Goal: Obtain resource: Download file/media

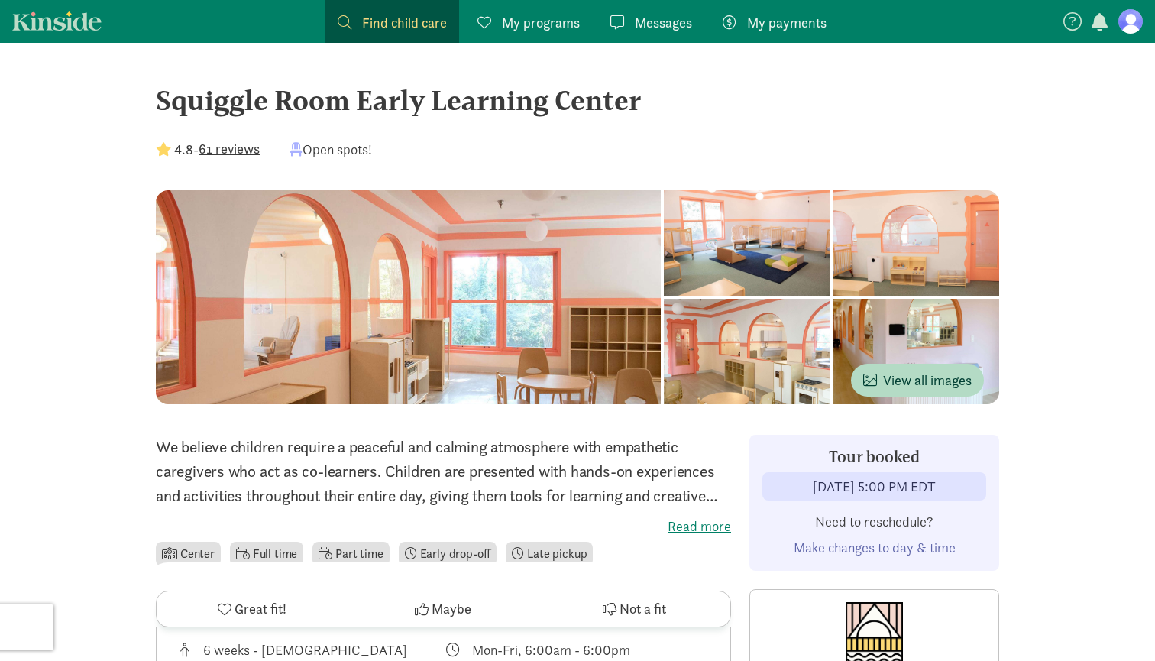
scroll to position [3136, 0]
click at [915, 383] on span "View all images" at bounding box center [918, 380] width 109 height 21
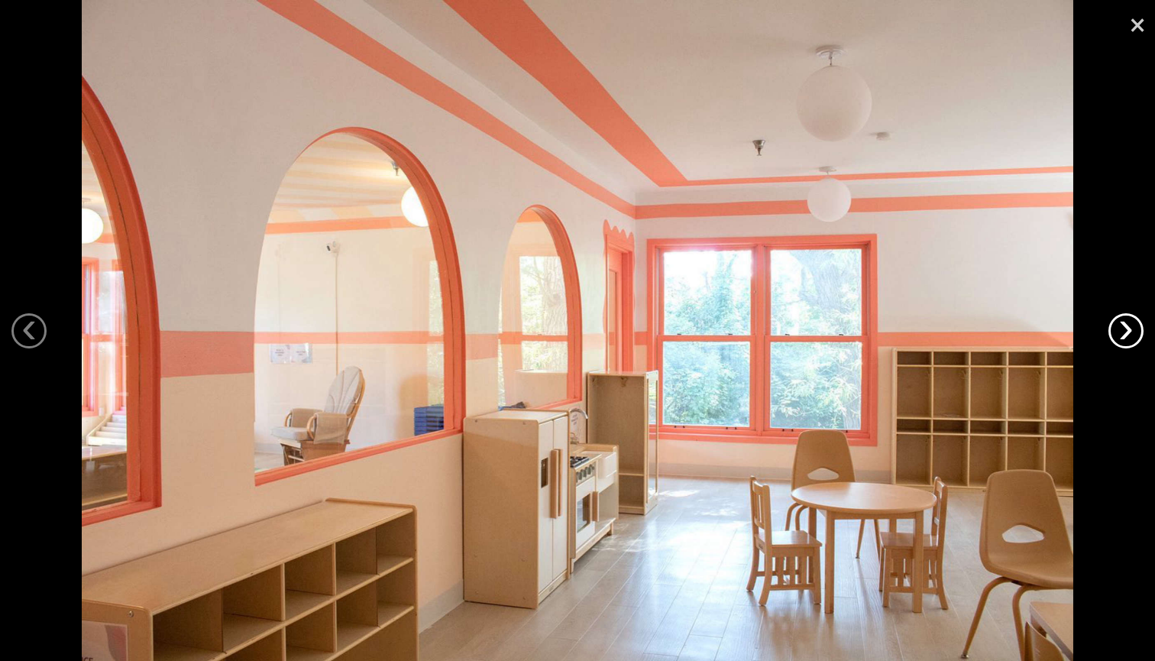
click at [1123, 346] on link "›" at bounding box center [1126, 330] width 35 height 35
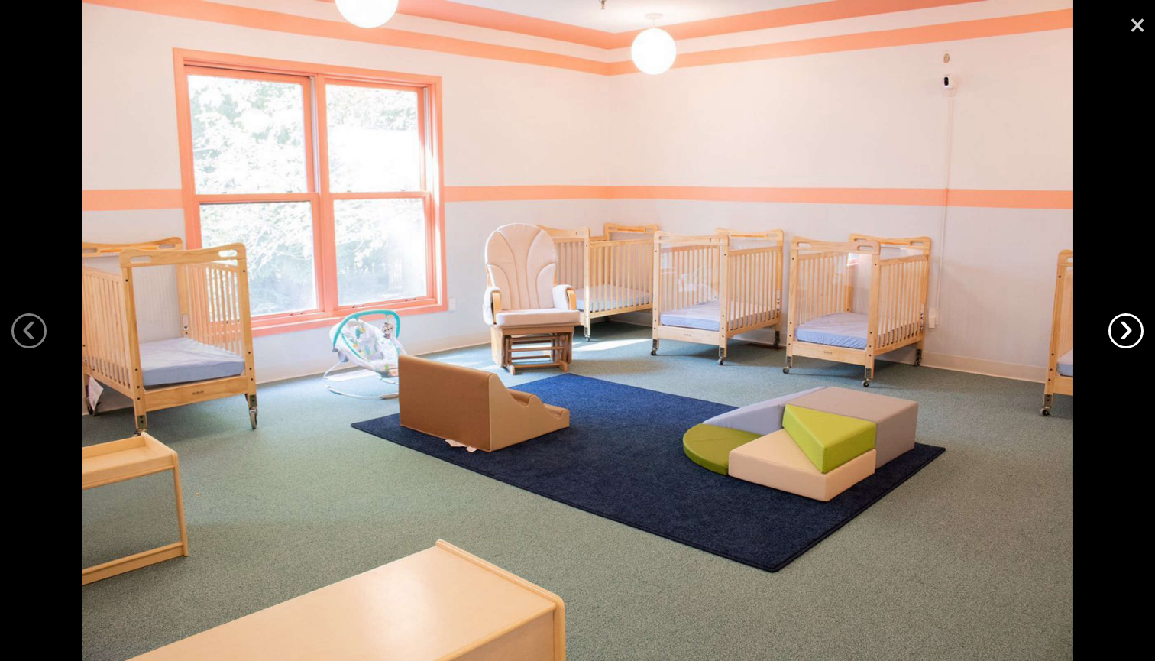
click at [1123, 346] on link "›" at bounding box center [1126, 330] width 35 height 35
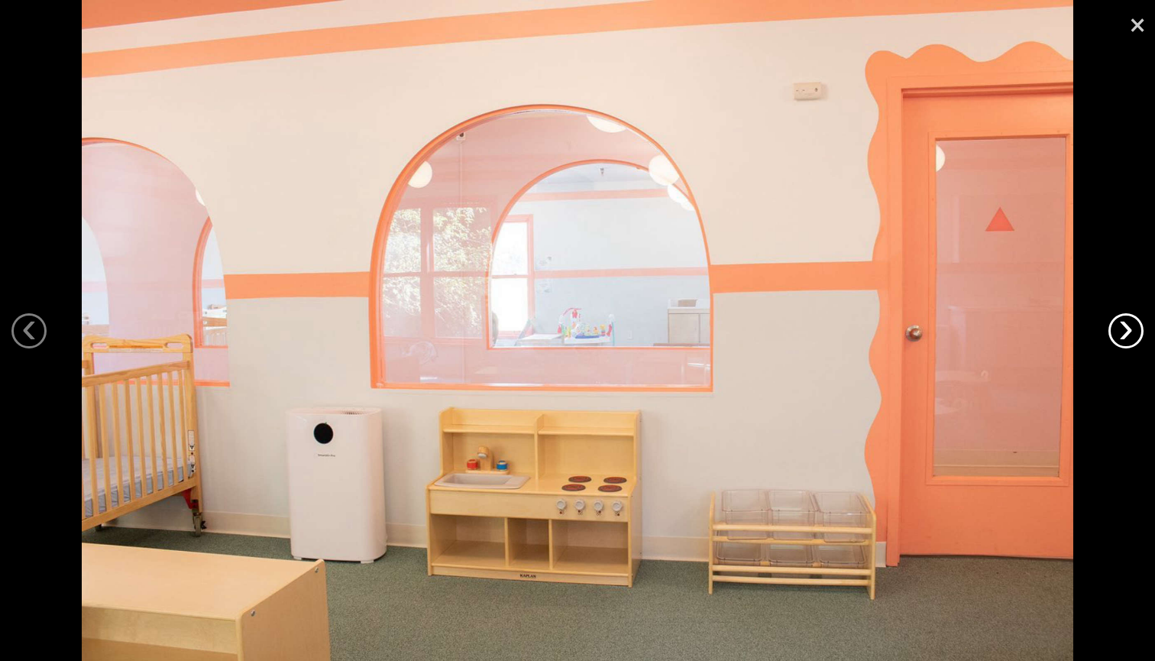
click at [1123, 346] on link "›" at bounding box center [1126, 330] width 35 height 35
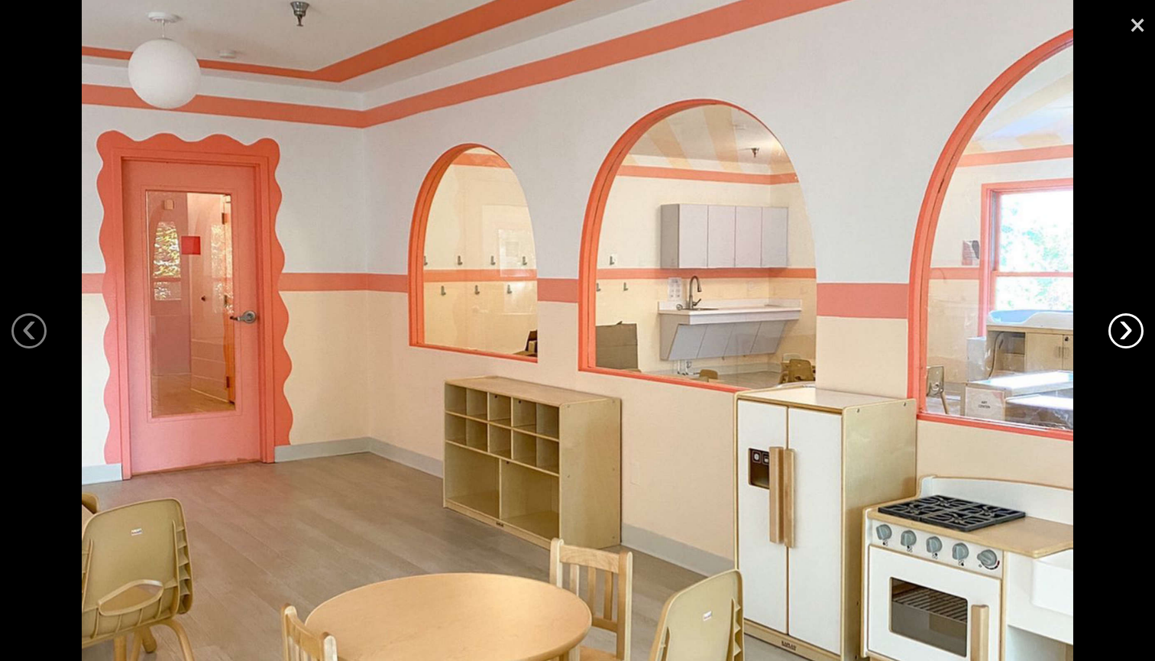
click at [1123, 346] on link "›" at bounding box center [1126, 330] width 35 height 35
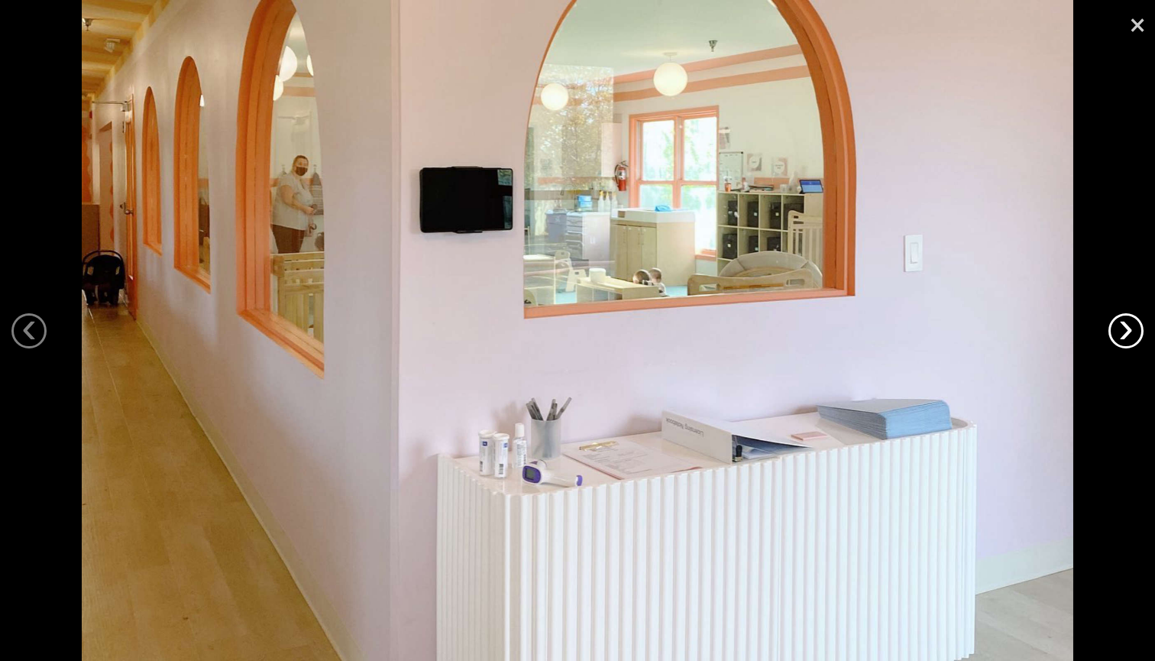
click at [1123, 346] on link "›" at bounding box center [1126, 330] width 35 height 35
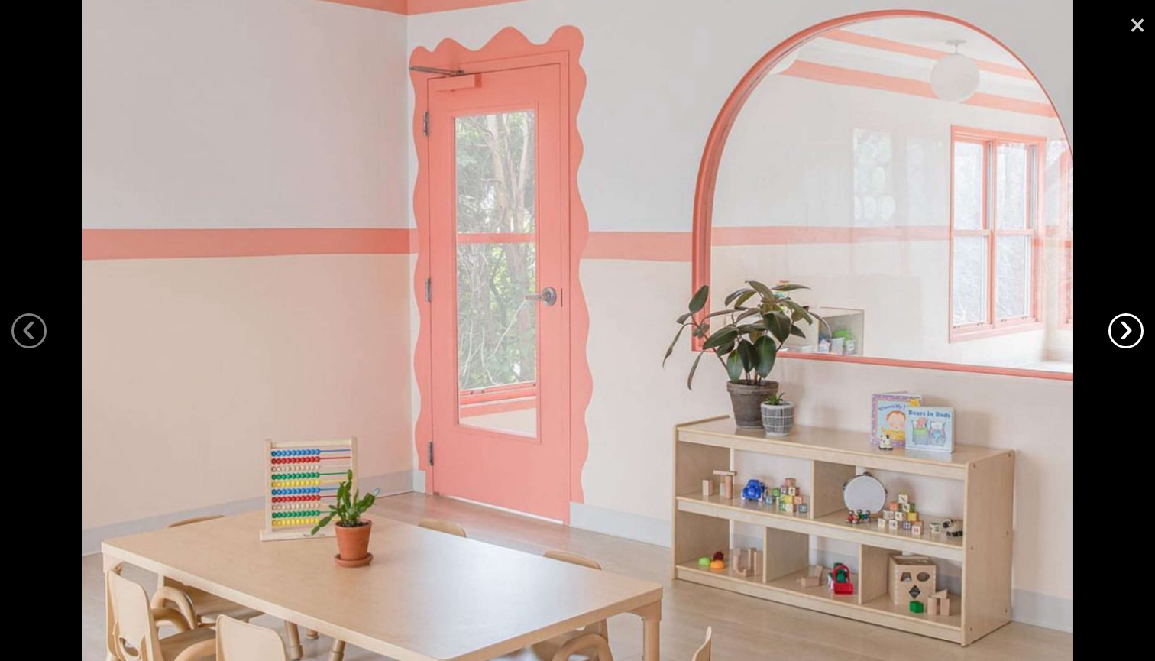
click at [1123, 346] on link "›" at bounding box center [1126, 330] width 35 height 35
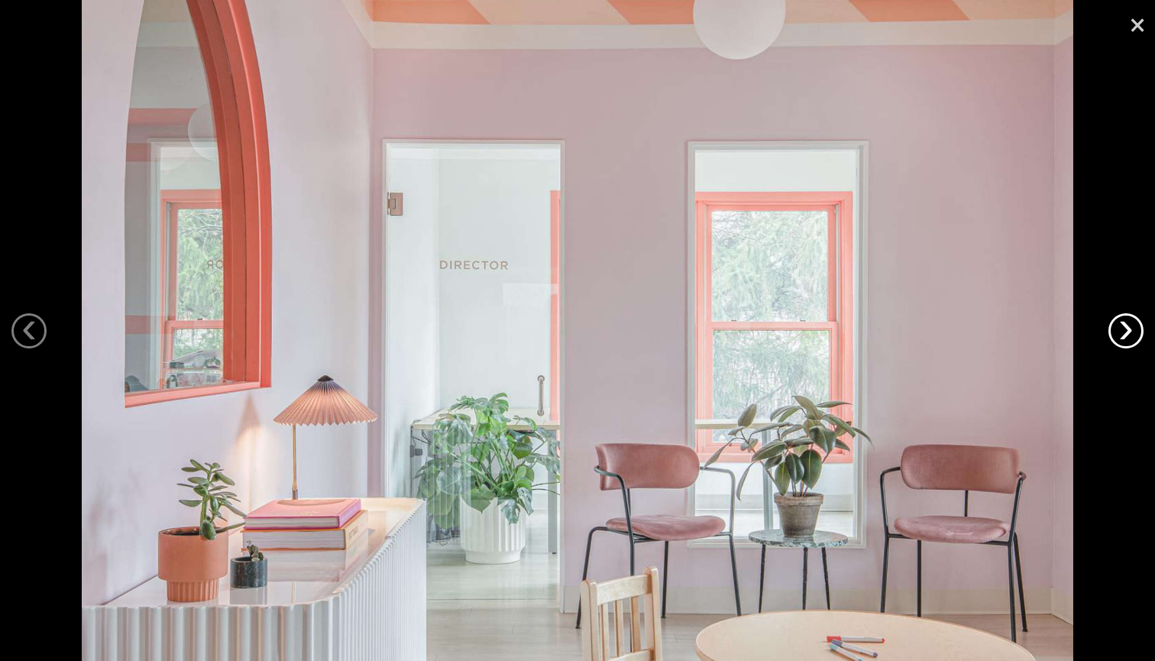
click at [1123, 346] on link "›" at bounding box center [1126, 330] width 35 height 35
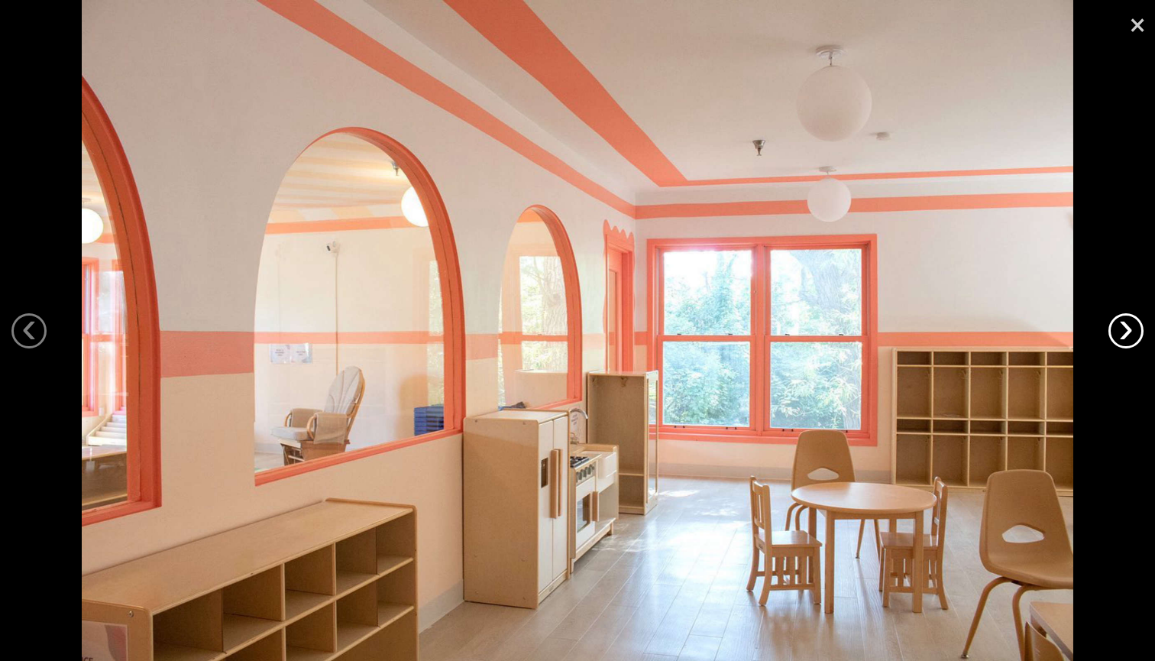
click at [1123, 346] on link "›" at bounding box center [1126, 330] width 35 height 35
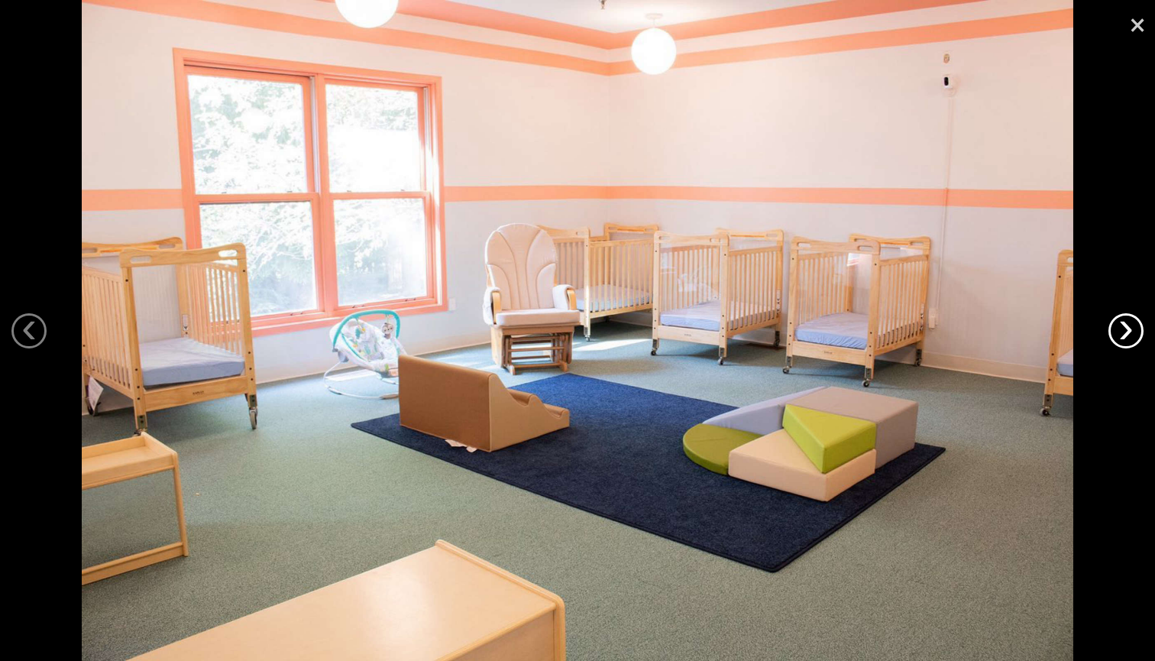
click at [1123, 346] on link "›" at bounding box center [1126, 330] width 35 height 35
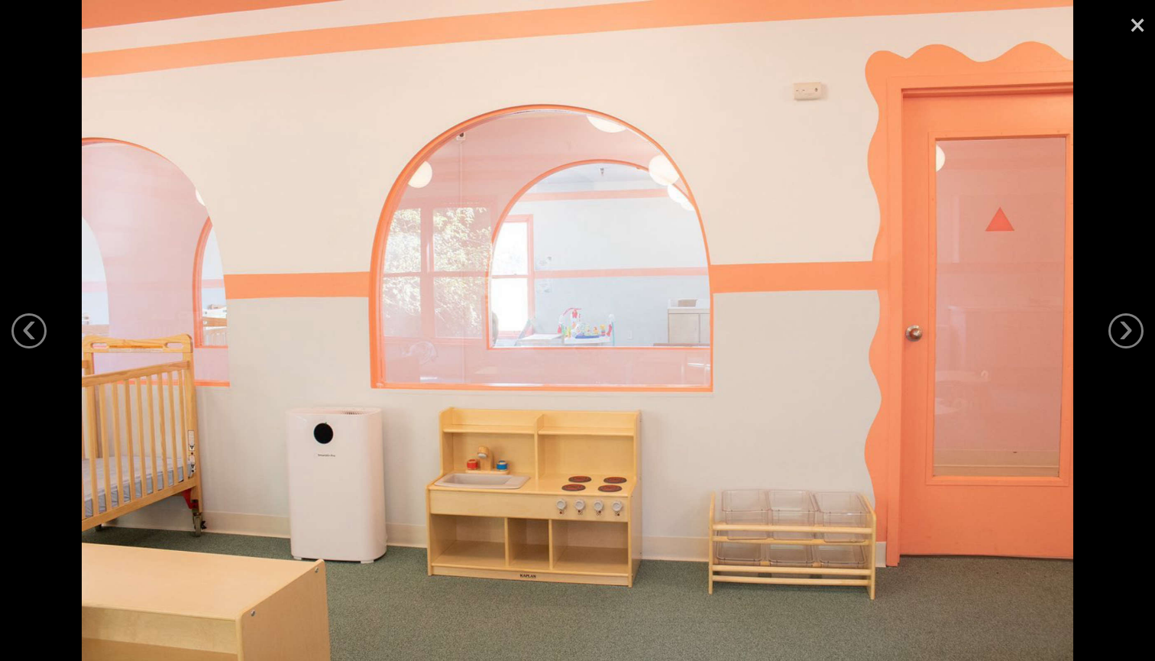
click at [1140, 18] on link "×" at bounding box center [1137, 23] width 35 height 46
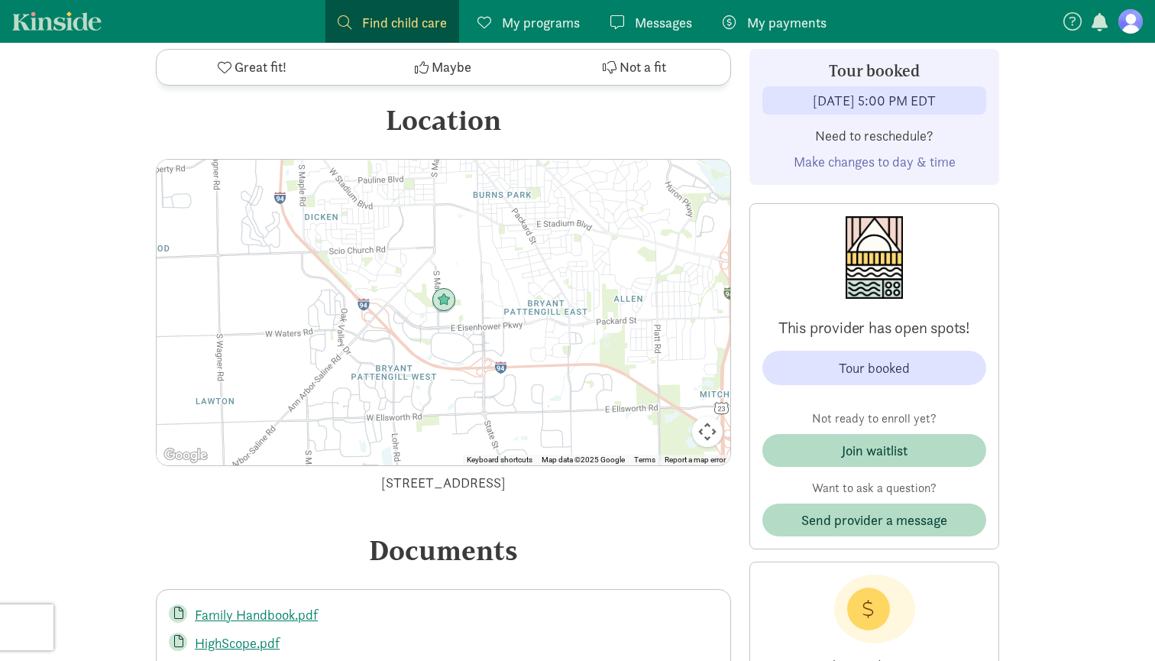
scroll to position [3885, 0]
drag, startPoint x: 702, startPoint y: 376, endPoint x: 675, endPoint y: 352, distance: 36.3
click at [675, 352] on div "Keyboard shortcuts Map Data Map data ©2025 Google Map data ©2025 Google 1 km Cl…" at bounding box center [444, 312] width 574 height 306
click at [445, 287] on img at bounding box center [444, 299] width 24 height 24
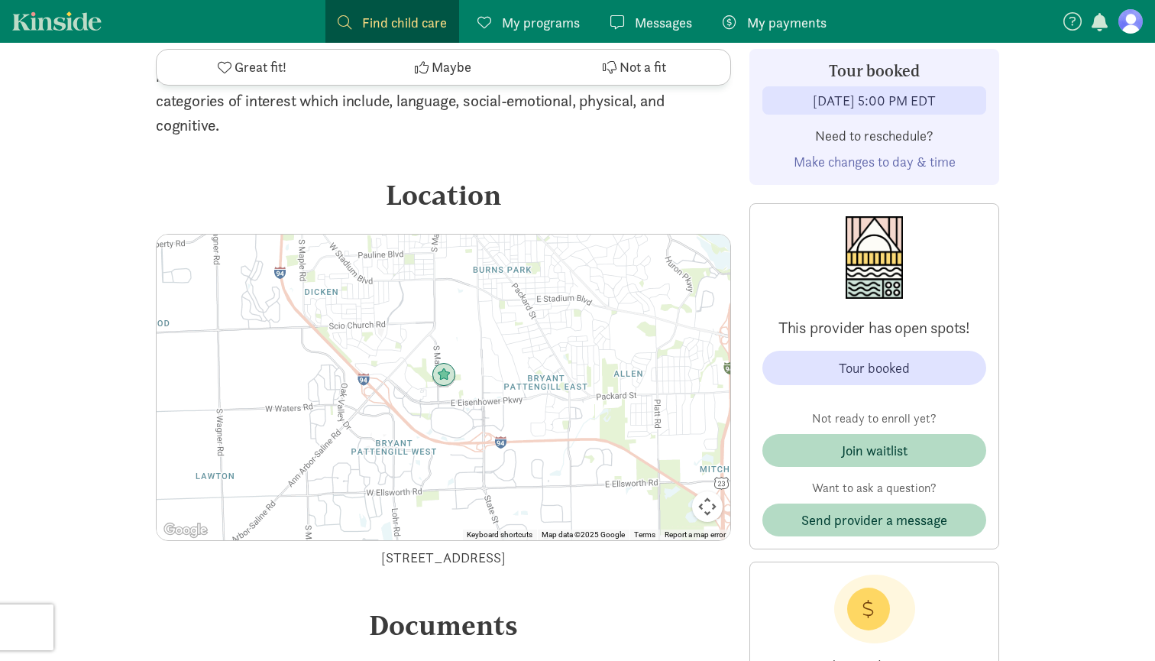
scroll to position [3787, 0]
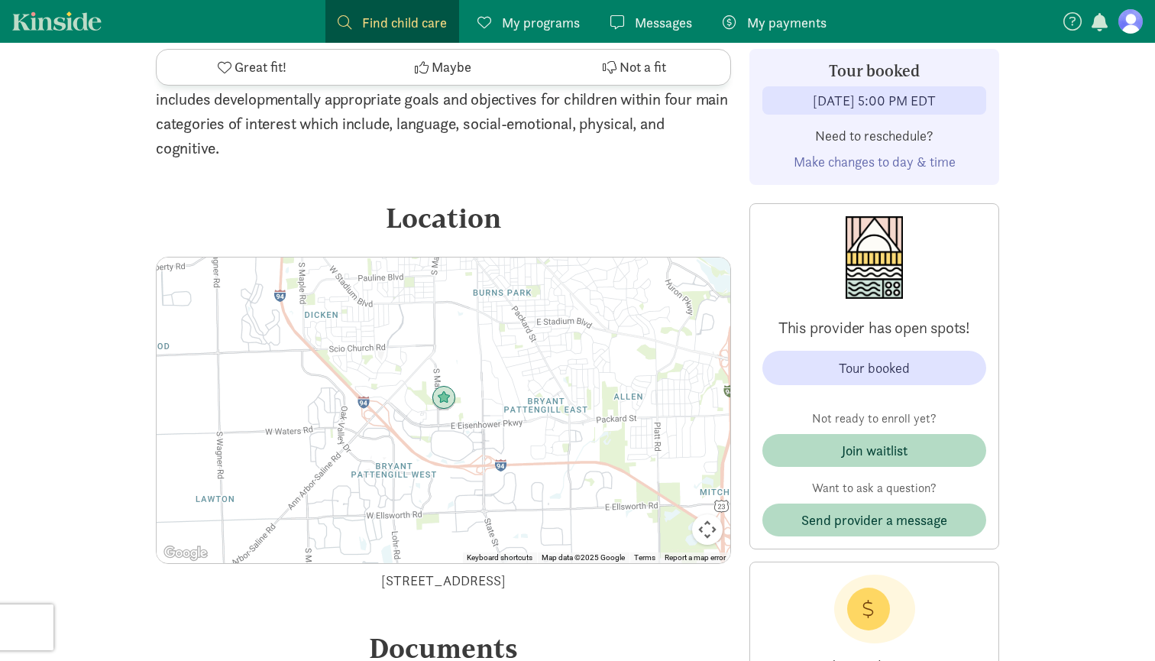
click at [445, 283] on div "To navigate, press the arrow keys." at bounding box center [444, 411] width 574 height 306
click at [445, 283] on div at bounding box center [444, 411] width 574 height 306
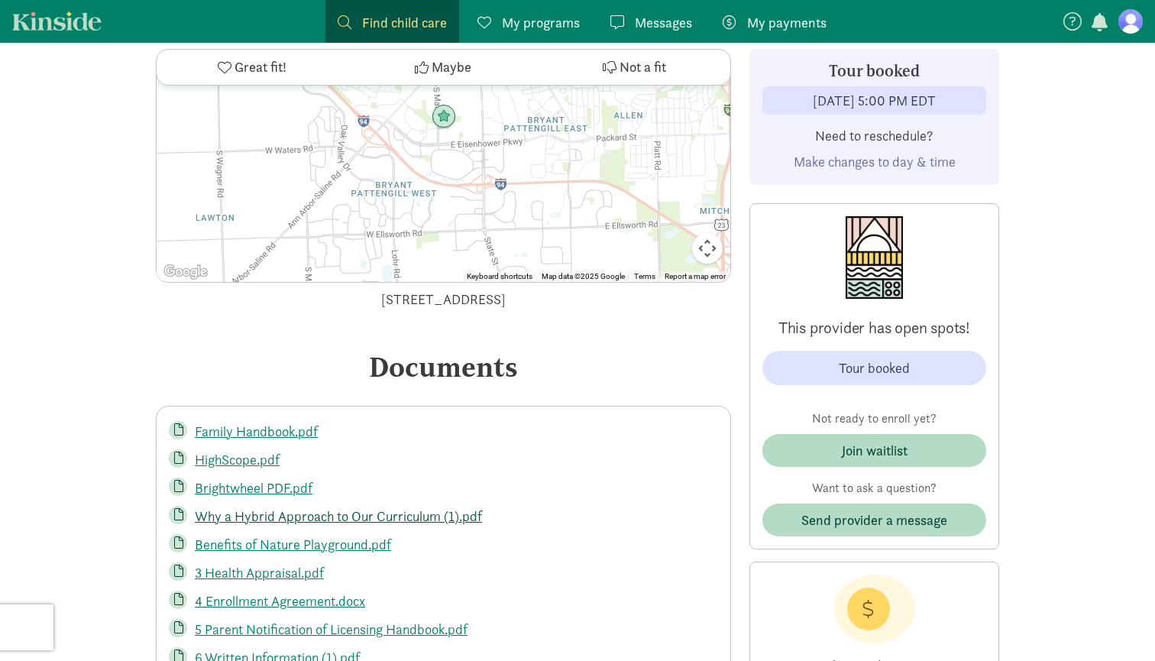
scroll to position [4067, 0]
click at [209, 423] on link "Family Handbook.pdf" at bounding box center [256, 432] width 123 height 18
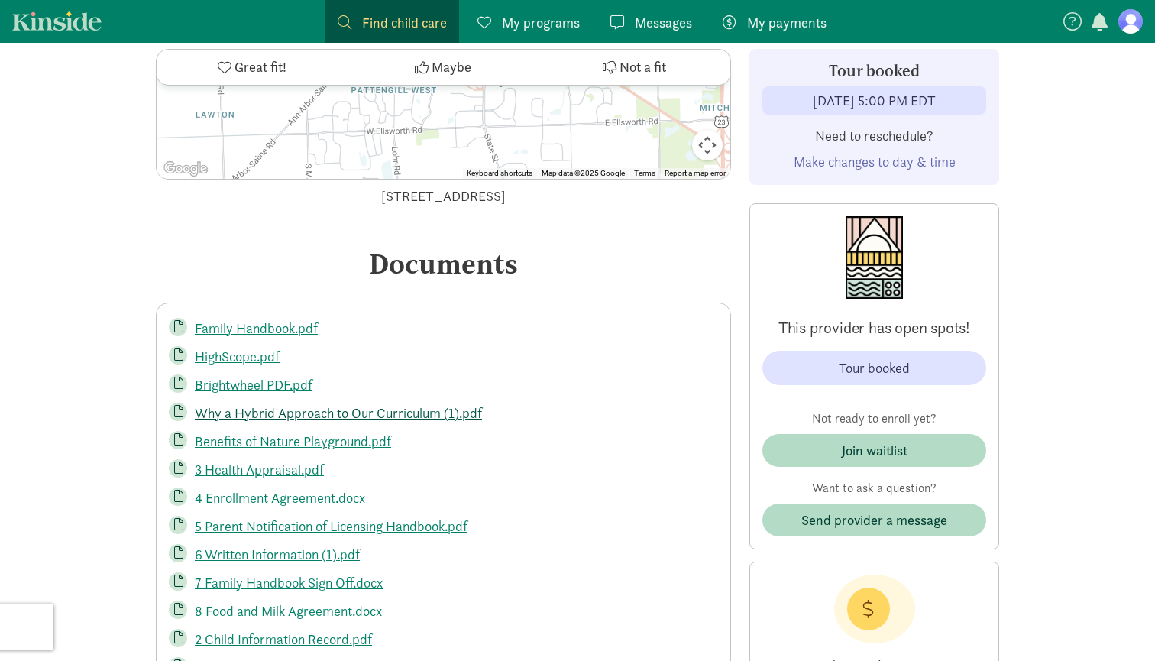
scroll to position [4179, 0]
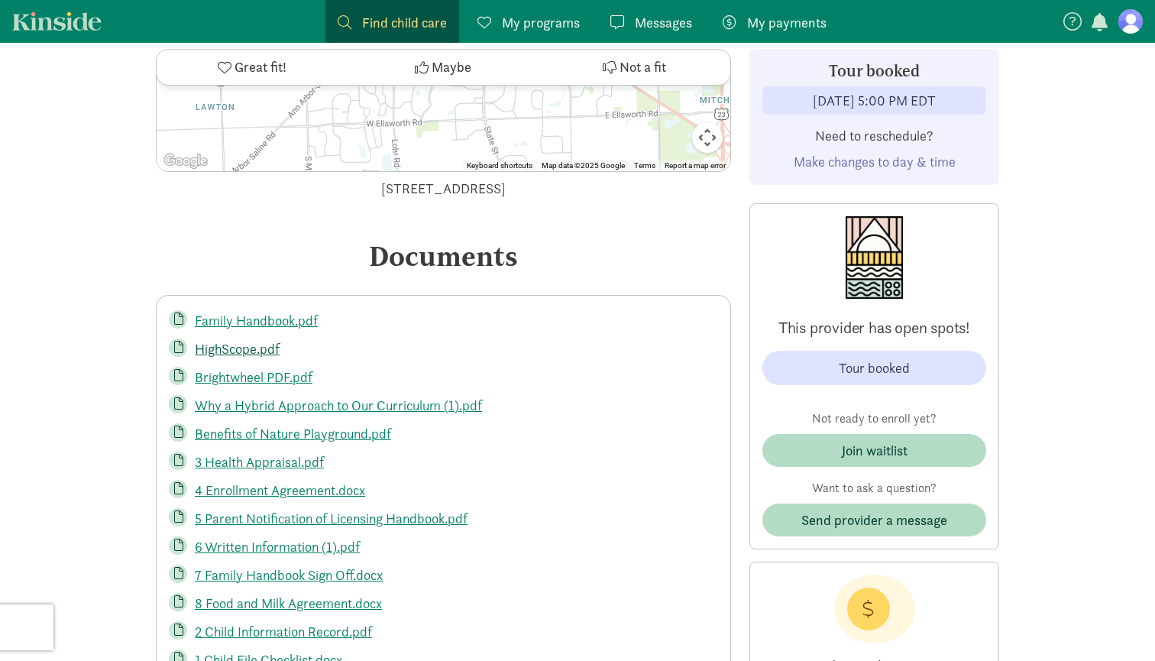
click at [225, 340] on link "HighScope.pdf" at bounding box center [237, 349] width 85 height 18
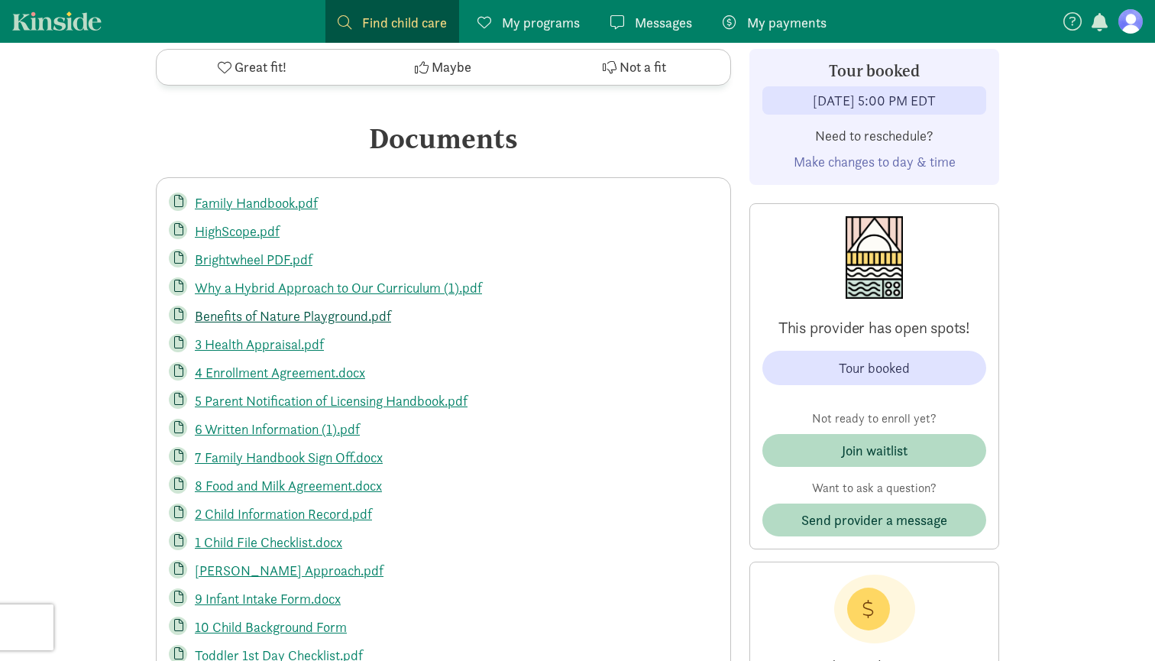
scroll to position [4302, 0]
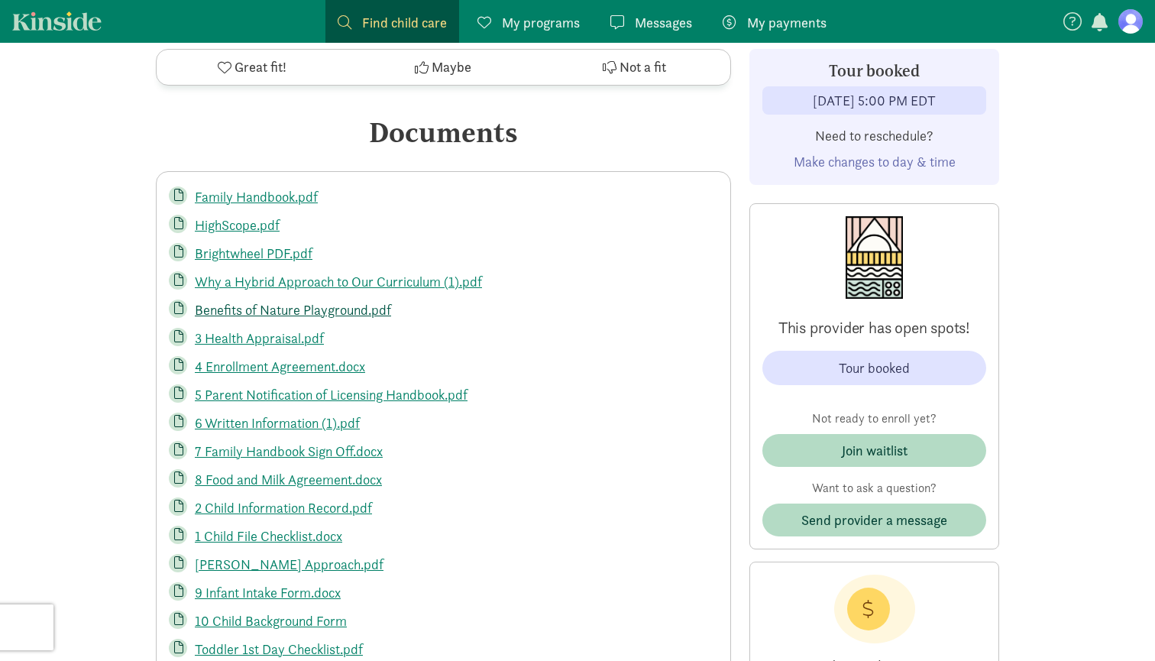
click at [251, 301] on link "Benefits of Nature Playground.pdf" at bounding box center [293, 310] width 196 height 18
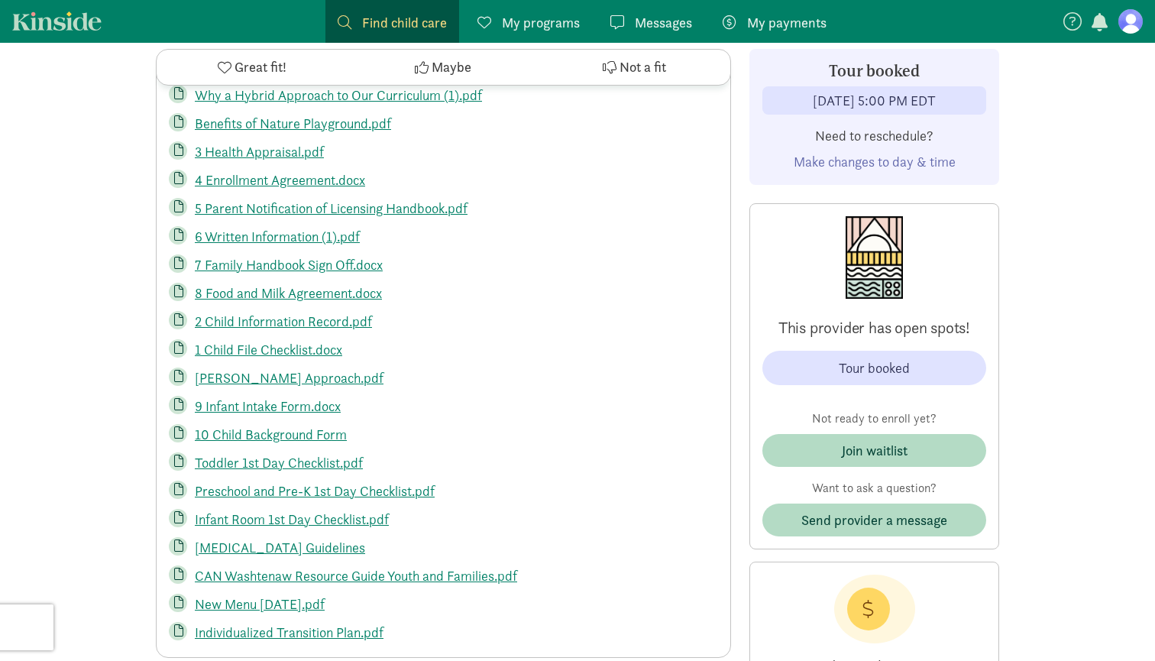
scroll to position [4458, 0]
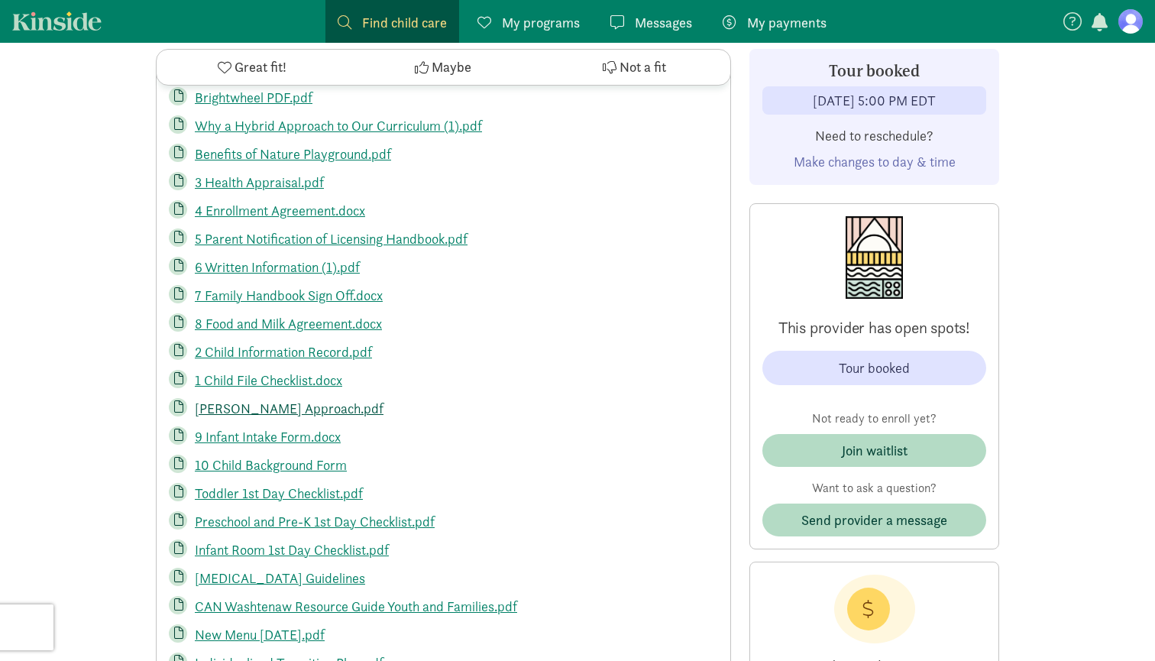
click at [232, 400] on link "Reggio Emilia Approach.pdf" at bounding box center [289, 409] width 189 height 18
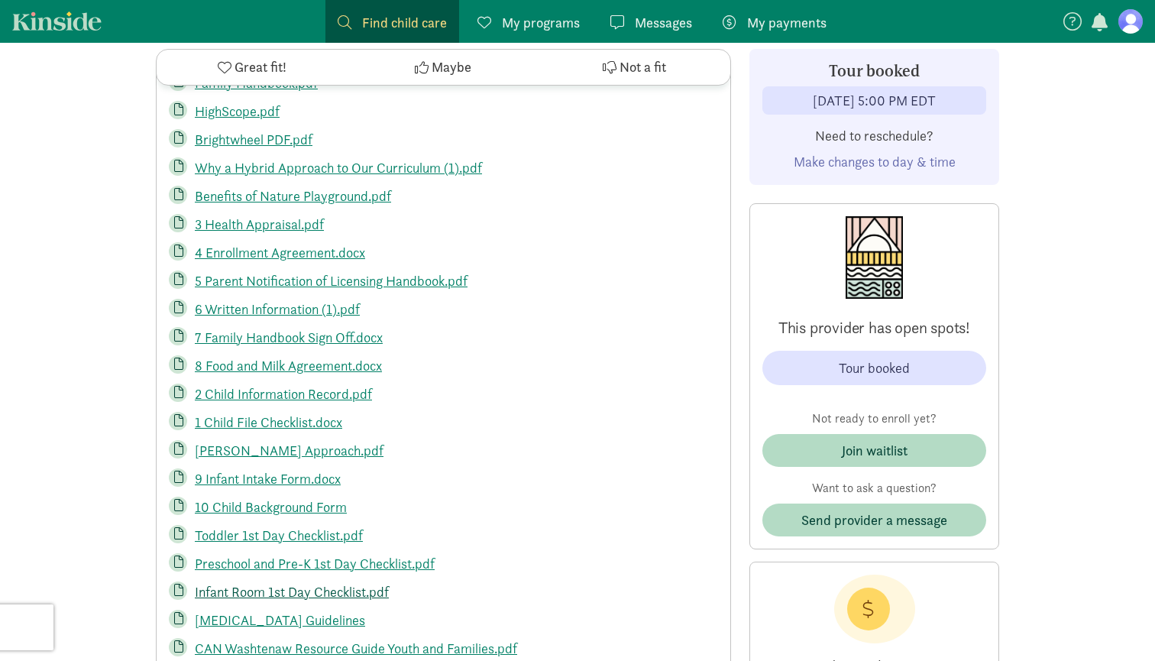
scroll to position [4412, 0]
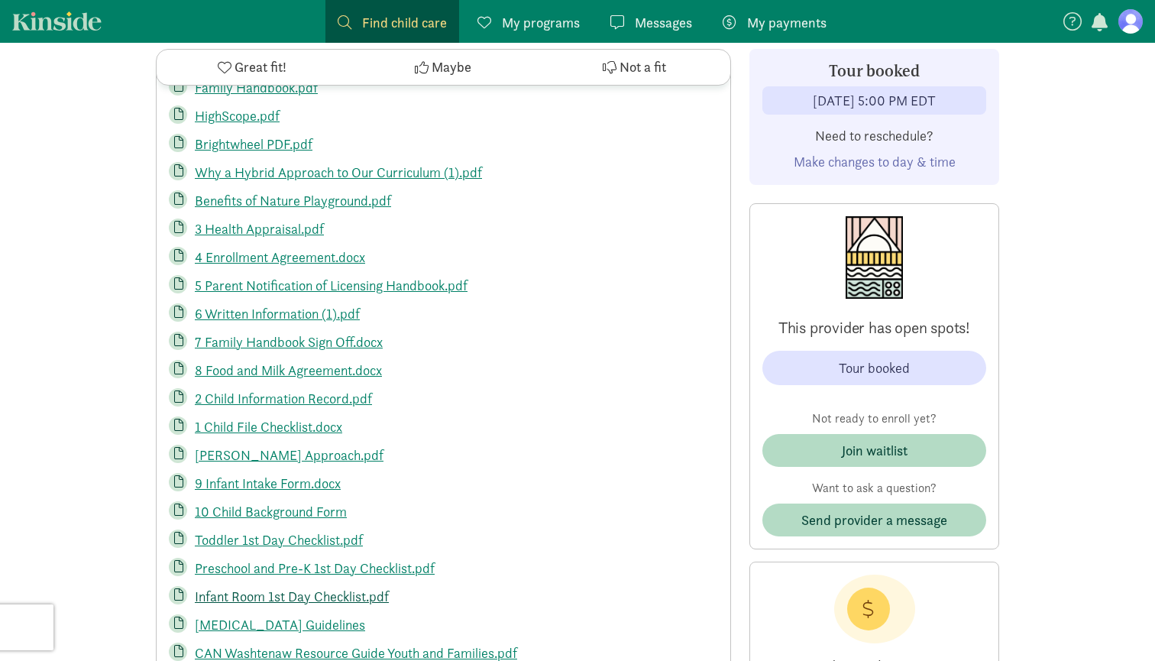
click at [256, 588] on link "Infant Room 1st Day Checklist.pdf" at bounding box center [292, 597] width 194 height 18
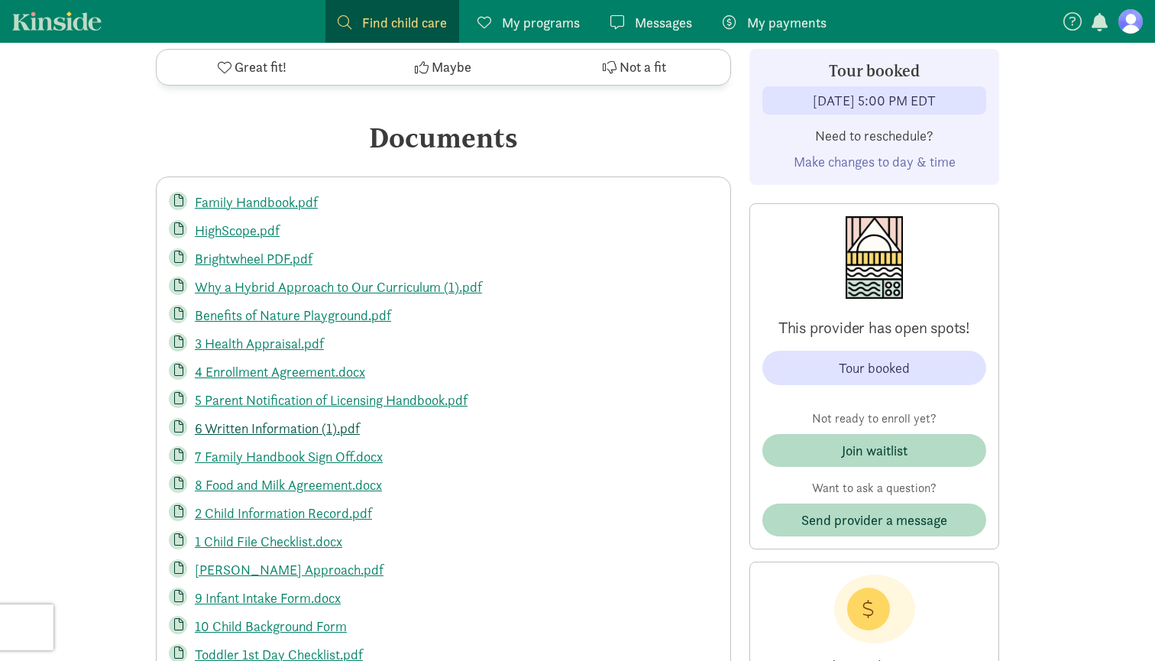
scroll to position [4294, 0]
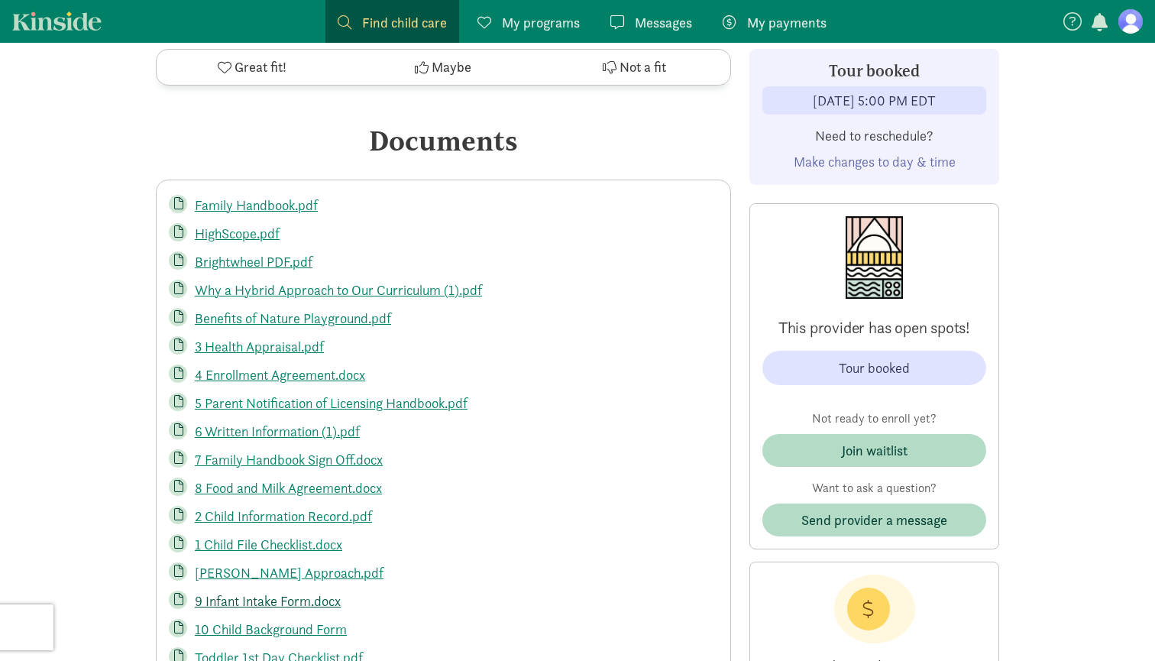
click at [254, 592] on link "9 Infant Intake Form.docx" at bounding box center [268, 601] width 146 height 18
